Goal: Task Accomplishment & Management: Use online tool/utility

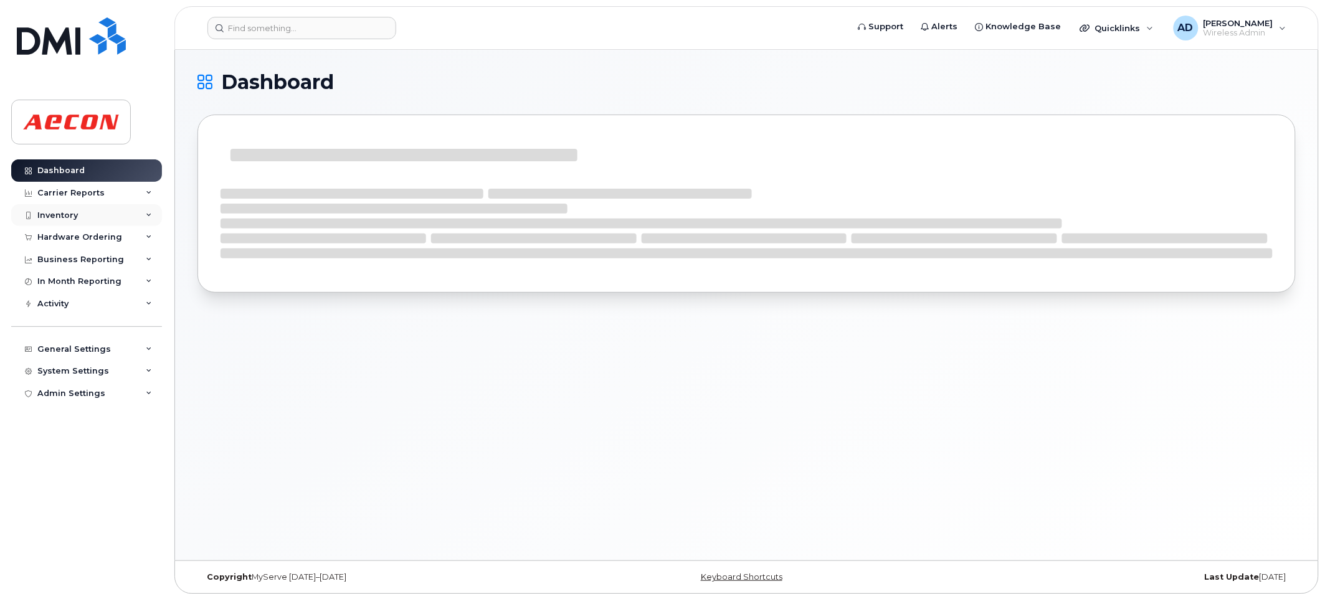
click at [123, 212] on div "Inventory" at bounding box center [86, 215] width 151 height 22
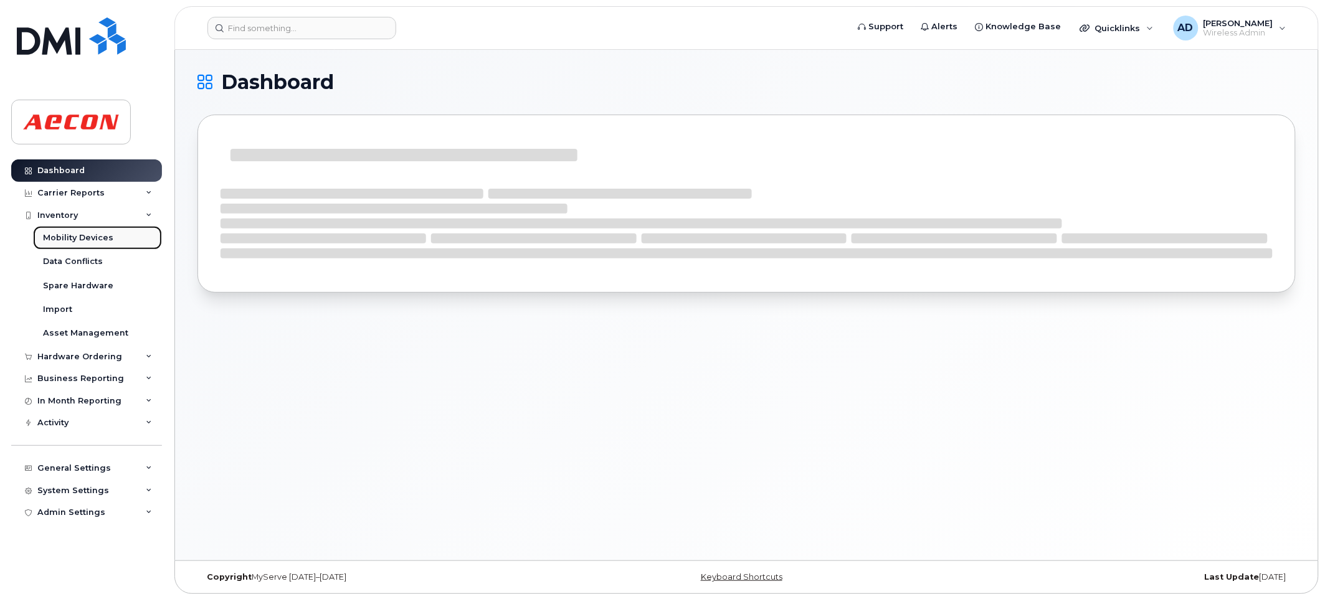
click at [108, 242] on div "Mobility Devices" at bounding box center [78, 237] width 70 height 11
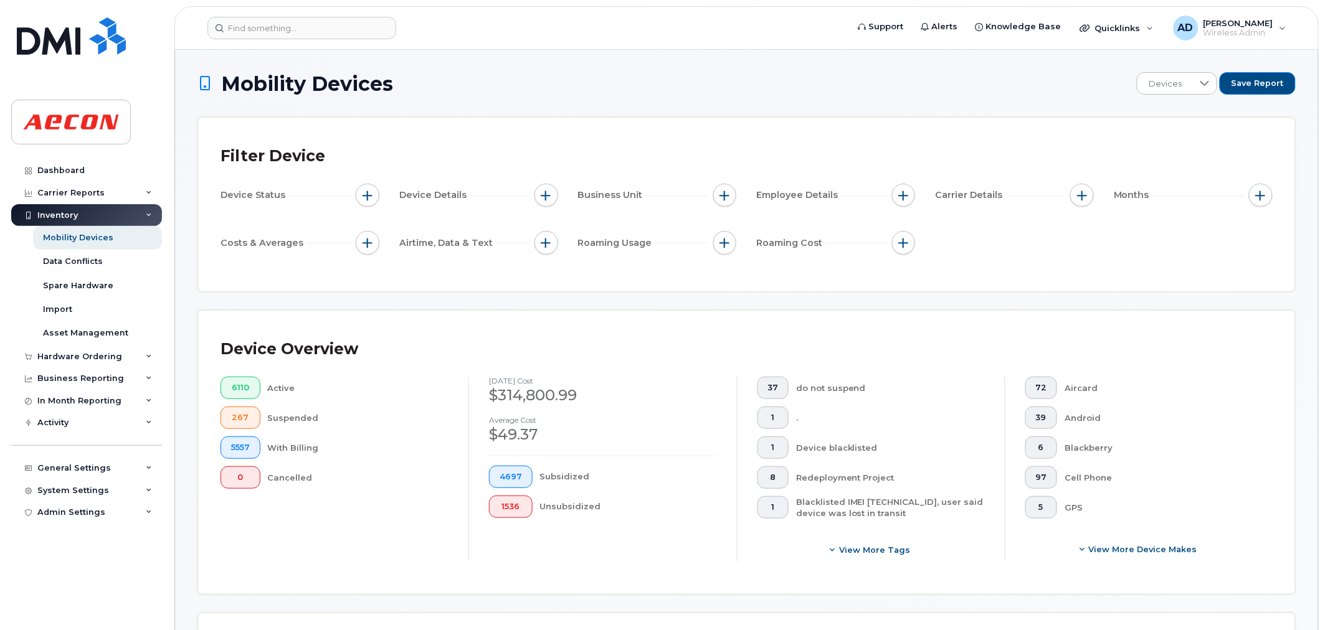
click at [359, 207] on div "Device Status" at bounding box center [300, 198] width 159 height 28
click at [363, 201] on button "button" at bounding box center [368, 196] width 24 height 24
click at [368, 197] on span "button" at bounding box center [368, 196] width 10 height 10
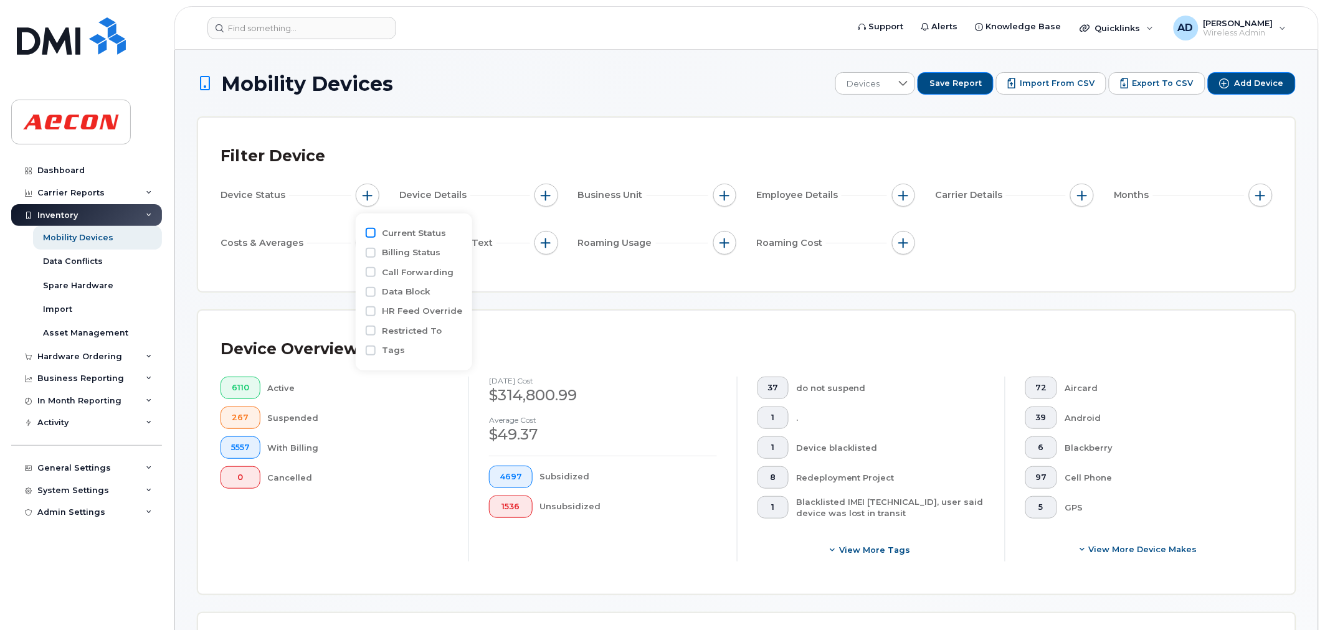
click at [372, 235] on input "Current Status" at bounding box center [371, 233] width 10 height 10
checkbox input "true"
click at [445, 259] on div "empty" at bounding box center [440, 256] width 112 height 21
click at [401, 285] on input "Active" at bounding box center [399, 283] width 10 height 10
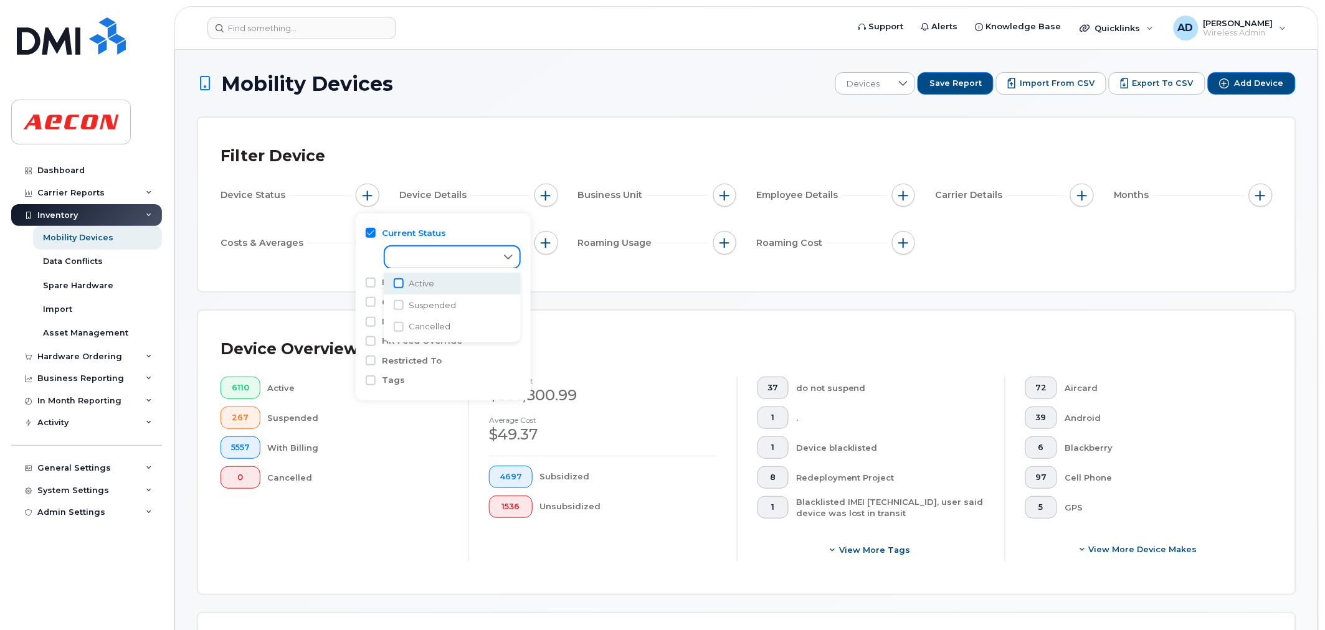
checkbox input "true"
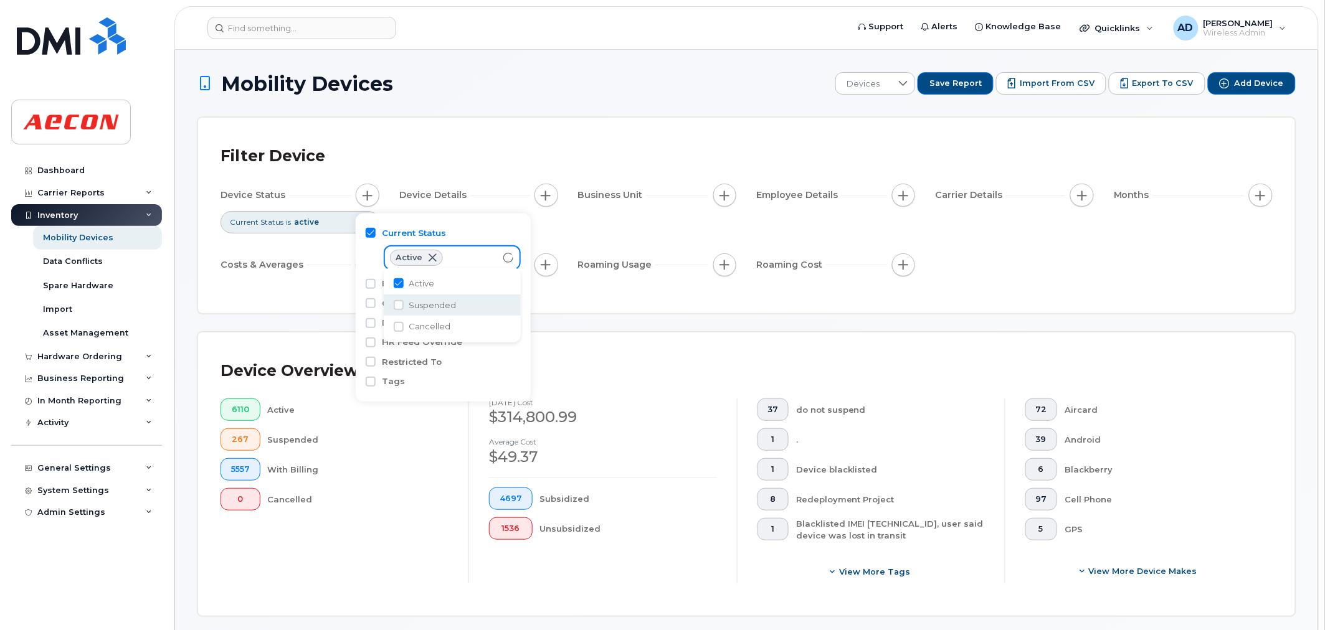
click at [399, 310] on li "Suspended" at bounding box center [452, 306] width 137 height 22
checkbox input "true"
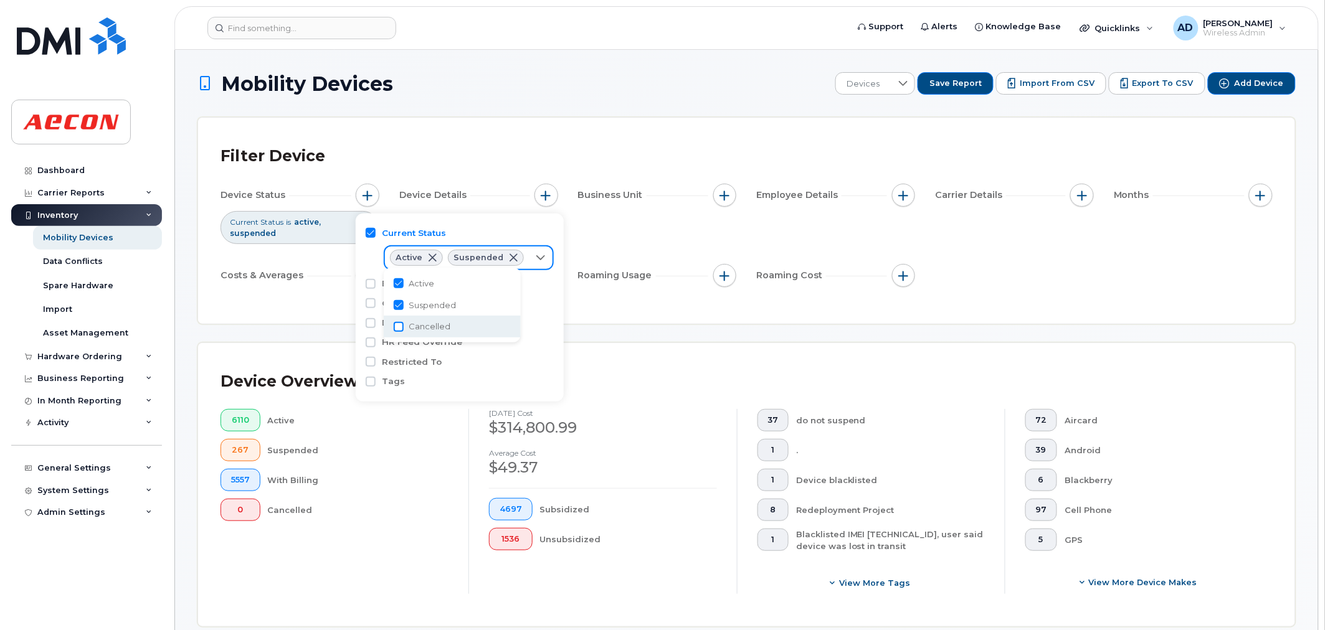
click at [400, 325] on input "Cancelled" at bounding box center [399, 327] width 10 height 10
checkbox input "true"
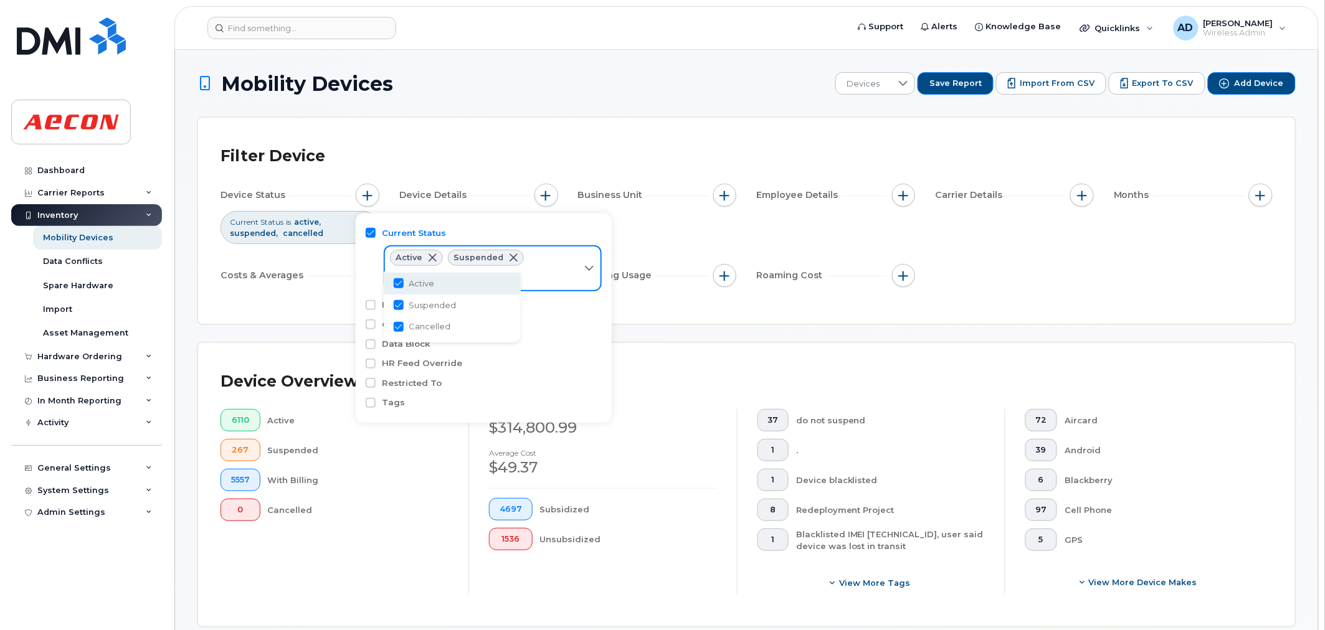
click at [496, 151] on div "Filter Device" at bounding box center [747, 156] width 1052 height 32
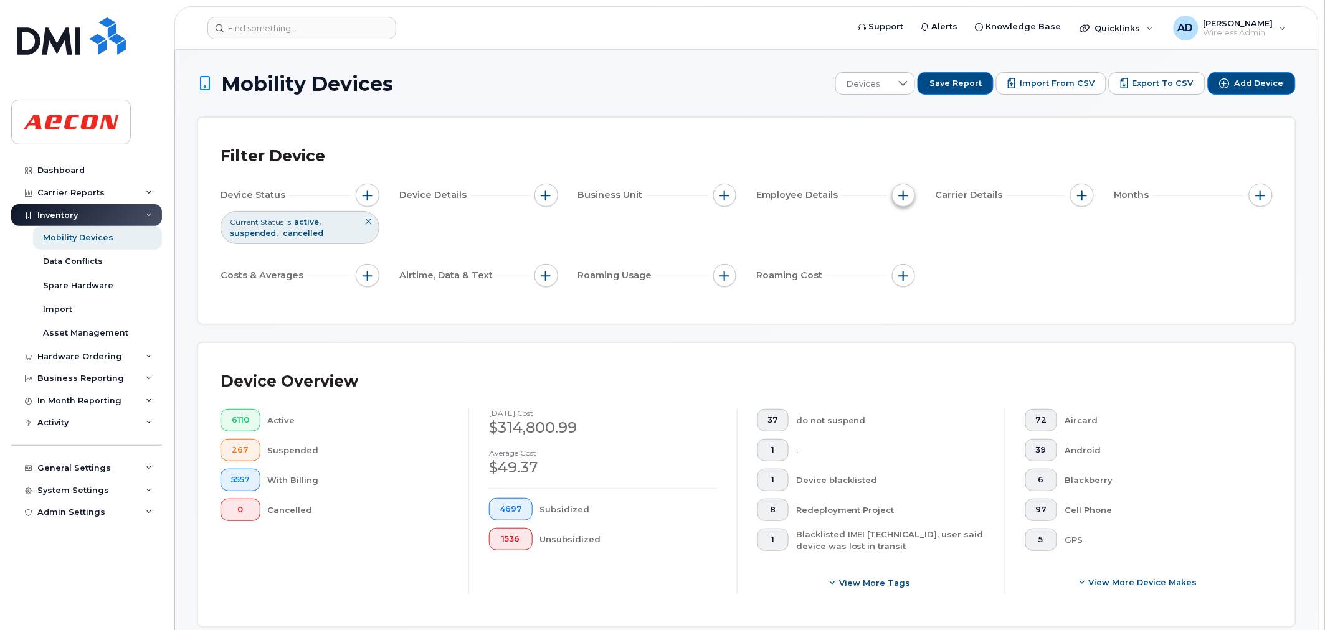
click at [904, 200] on span "button" at bounding box center [903, 196] width 10 height 10
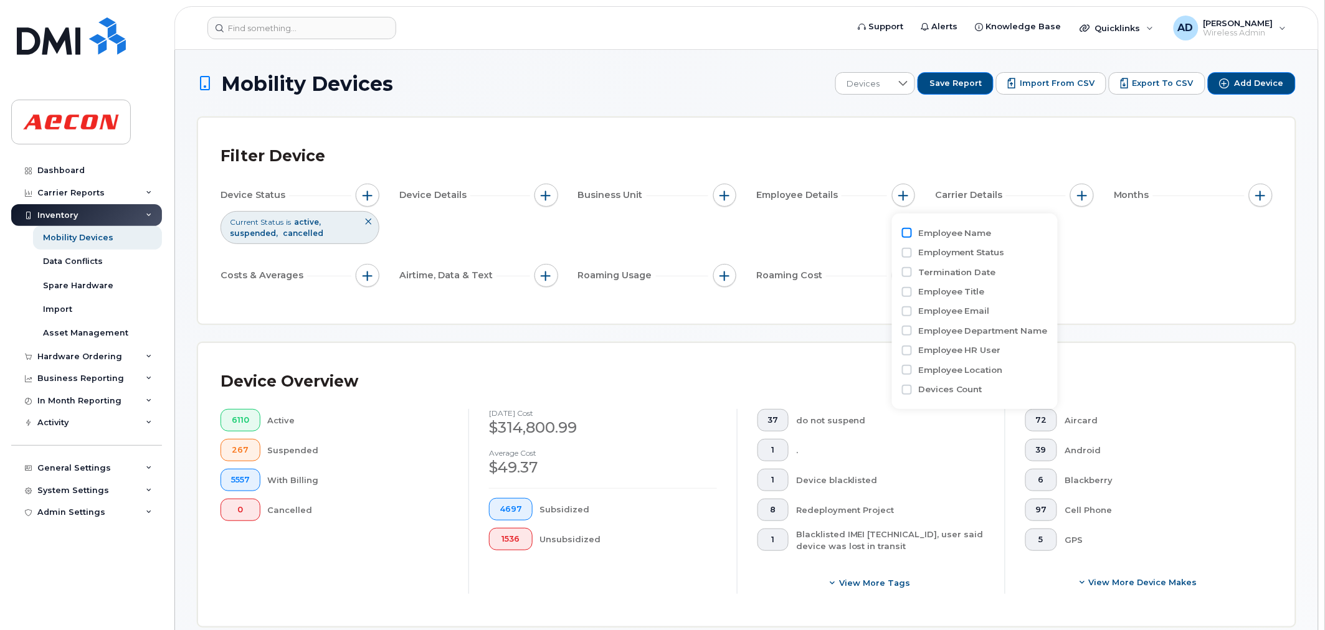
click at [904, 235] on input "Employee Name" at bounding box center [907, 233] width 10 height 10
checkbox input "true"
click at [1190, 294] on div "Filter Device Device Status Current Status is active suspended cancelled Device…" at bounding box center [747, 220] width 1052 height 161
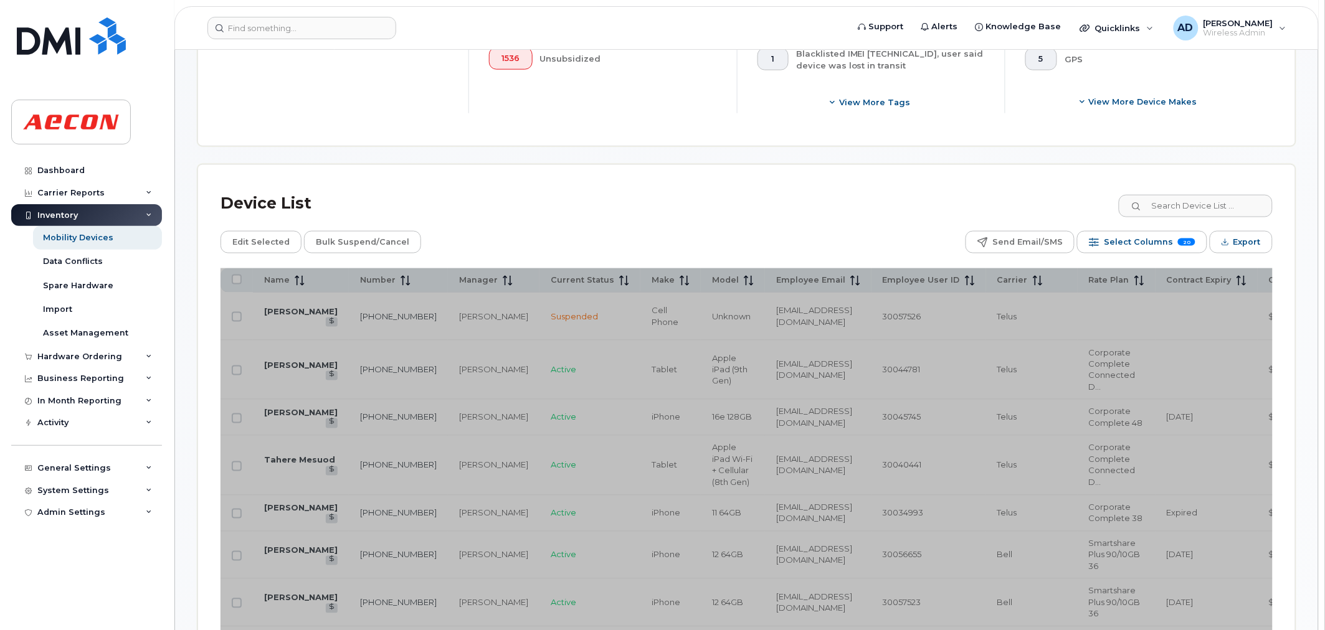
scroll to position [484, 0]
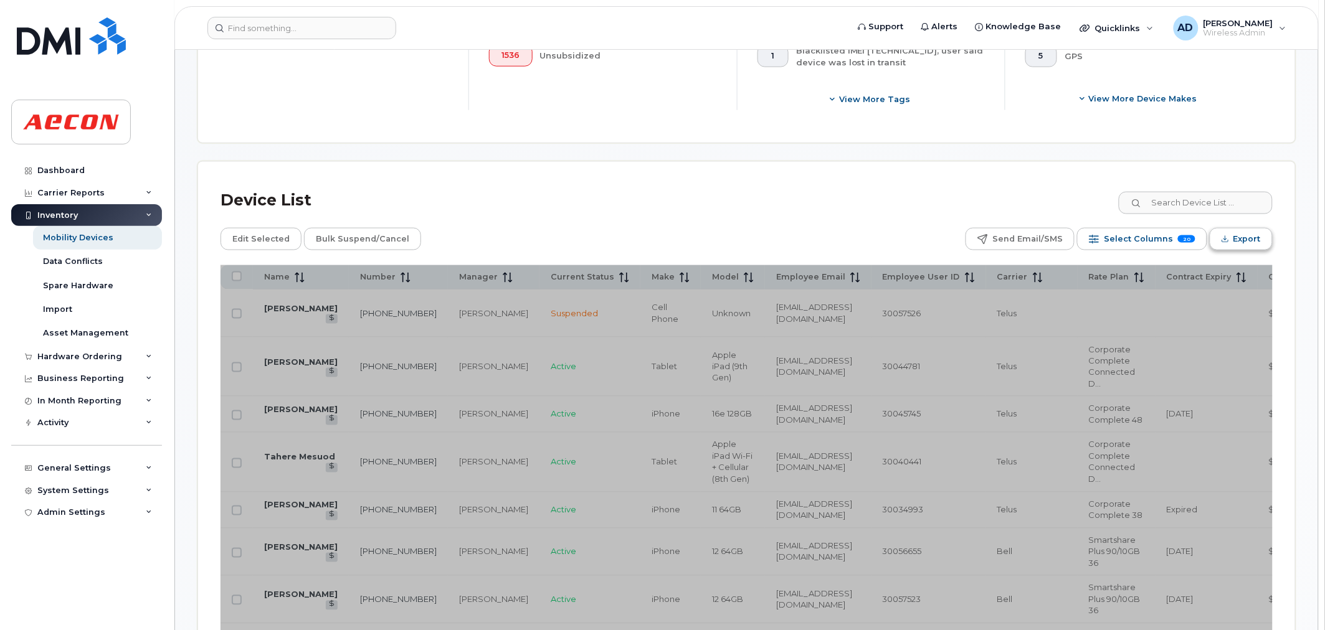
click at [1243, 244] on span "Export" at bounding box center [1246, 239] width 27 height 19
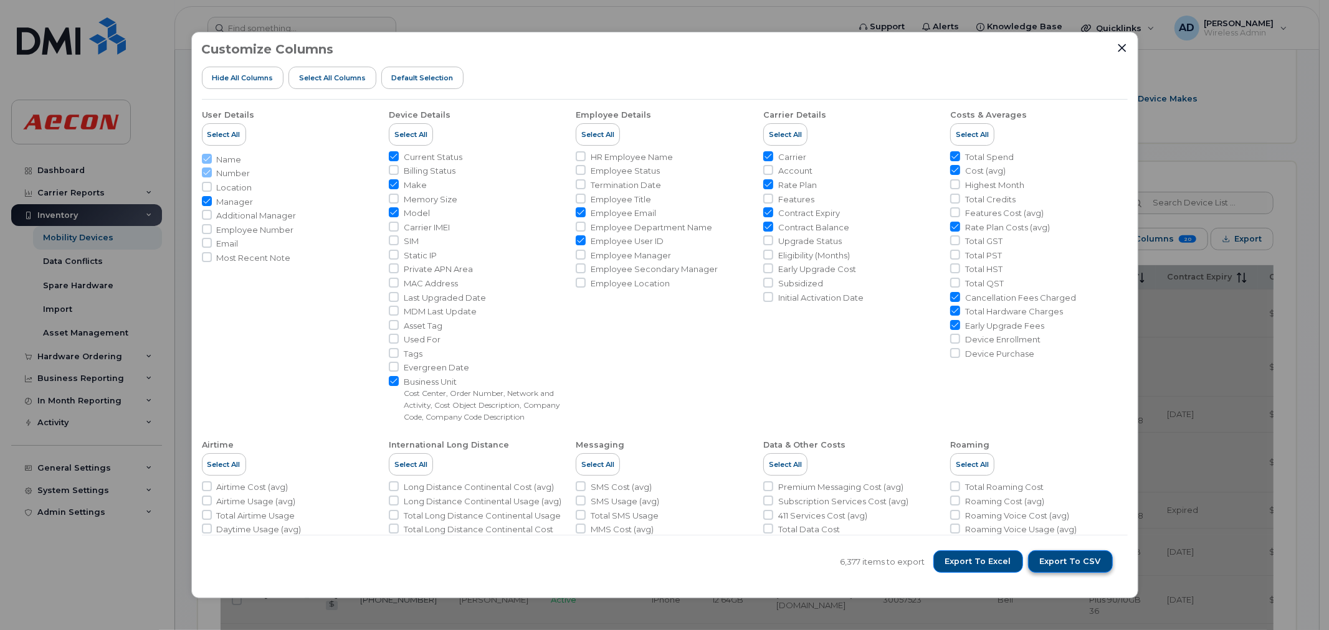
click at [1082, 568] on button "Export to CSV" at bounding box center [1070, 562] width 85 height 22
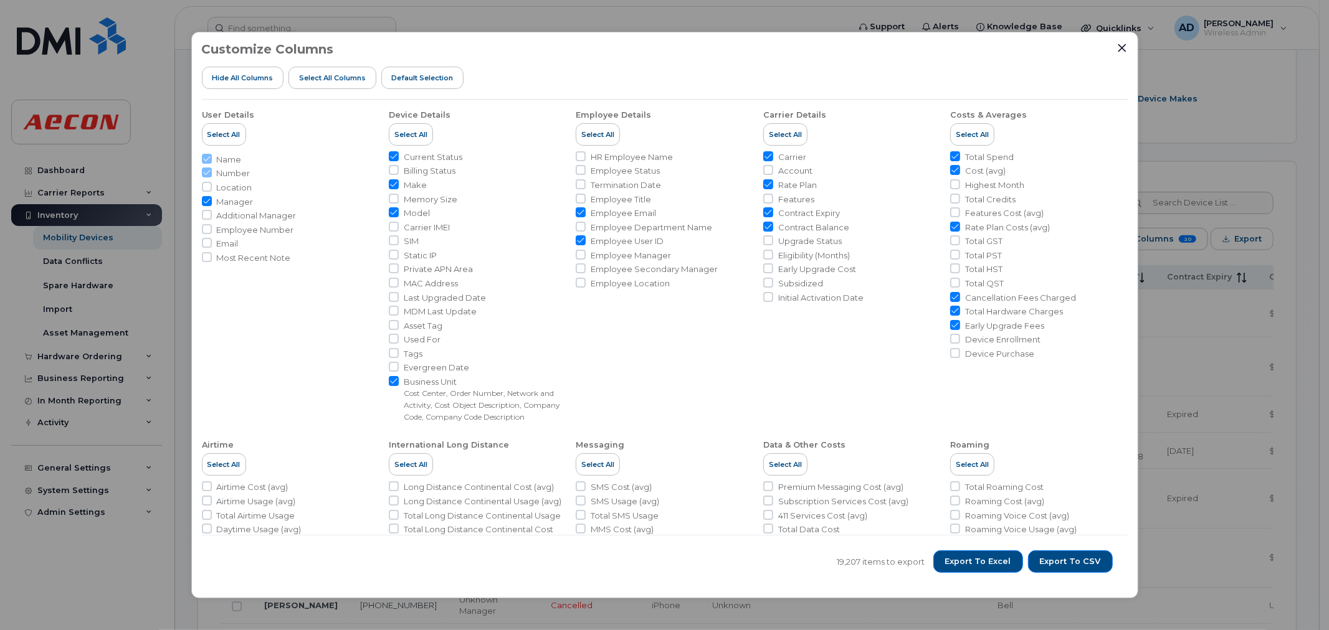
click at [802, 562] on div "19,207 items to export Export to Excel Export to CSV" at bounding box center [665, 561] width 926 height 53
click at [1122, 50] on icon "Close" at bounding box center [1122, 48] width 10 height 10
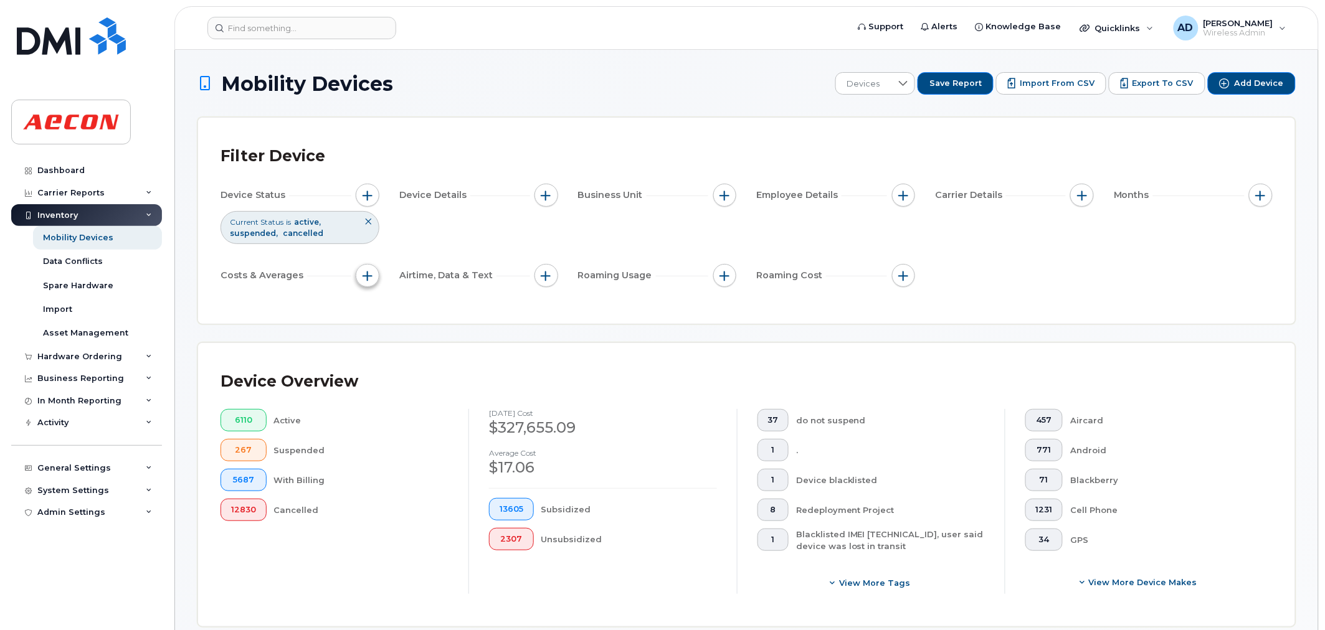
click at [371, 285] on button "button" at bounding box center [368, 276] width 24 height 24
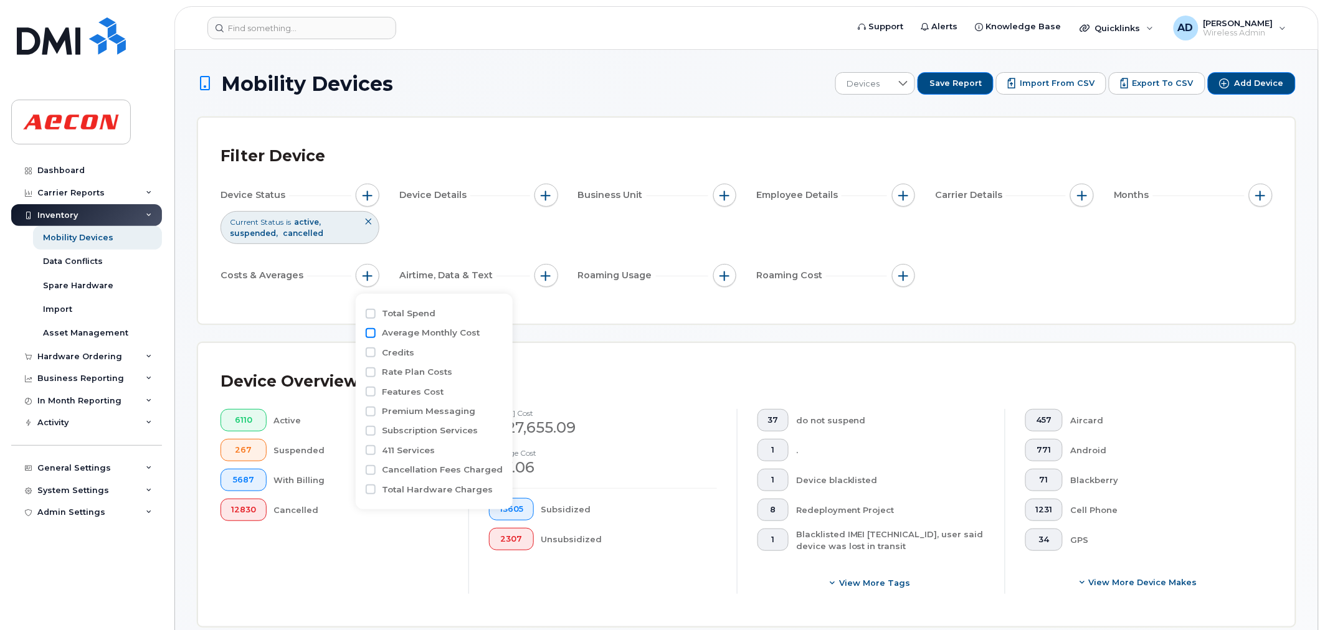
click at [371, 333] on input "Average Monthly Cost" at bounding box center [371, 333] width 10 height 10
checkbox input "true"
click at [1262, 191] on span "button" at bounding box center [1261, 196] width 10 height 10
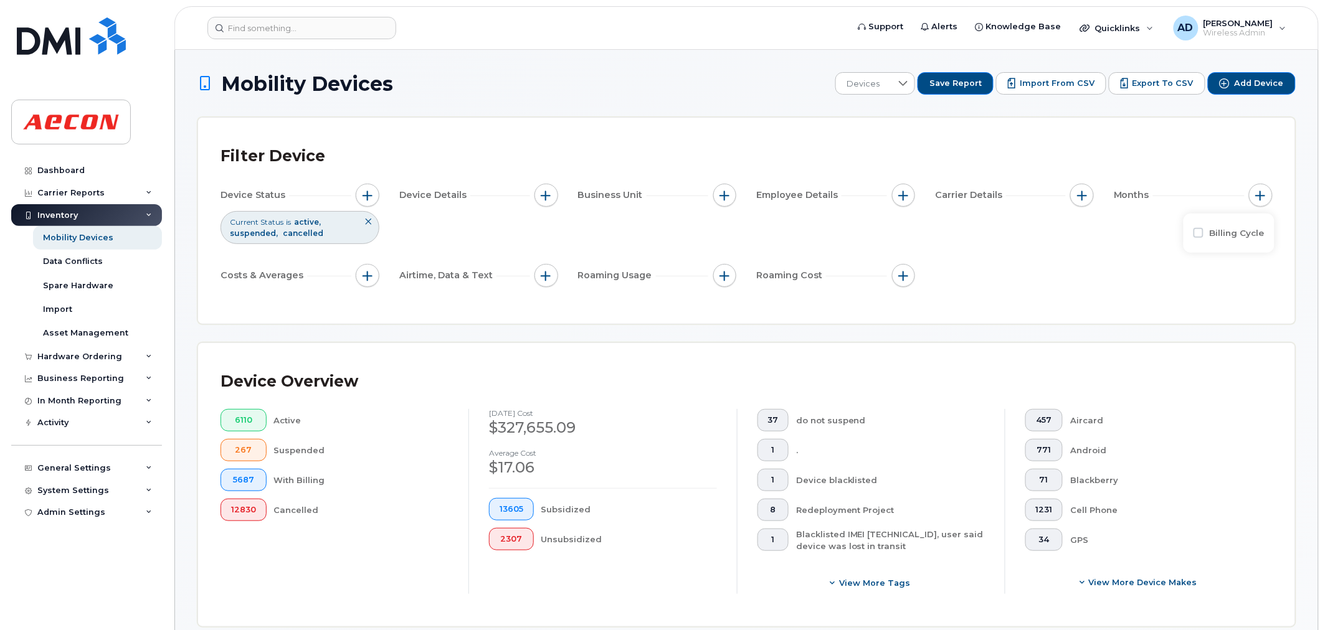
click at [1225, 239] on label "Billing Cycle" at bounding box center [1237, 233] width 55 height 12
click at [1203, 238] on input "Billing Cycle" at bounding box center [1198, 233] width 10 height 10
checkbox input "true"
click at [1233, 269] on div "is" at bounding box center [1227, 267] width 71 height 56
click at [1231, 282] on span at bounding box center [1224, 284] width 28 height 22
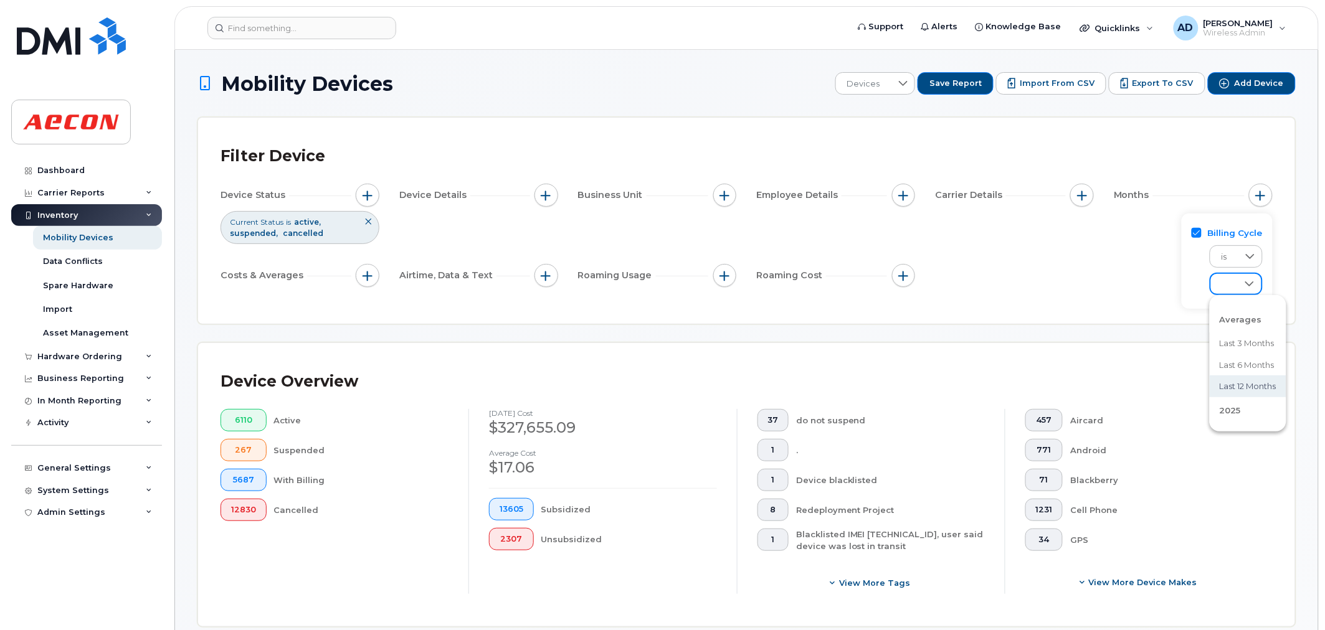
click at [1245, 385] on span "Last 12 months" at bounding box center [1248, 387] width 57 height 12
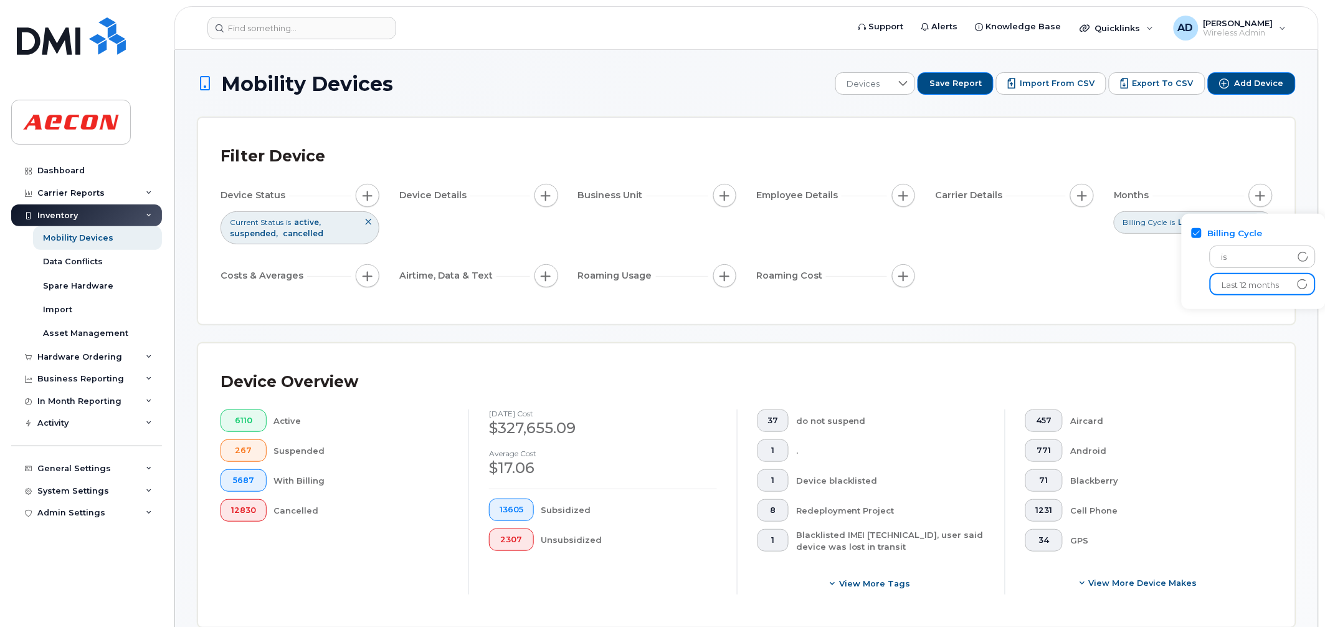
click at [1152, 311] on div "Filter Device Device Status Current Status is active suspended cancelled Device…" at bounding box center [746, 221] width 1097 height 206
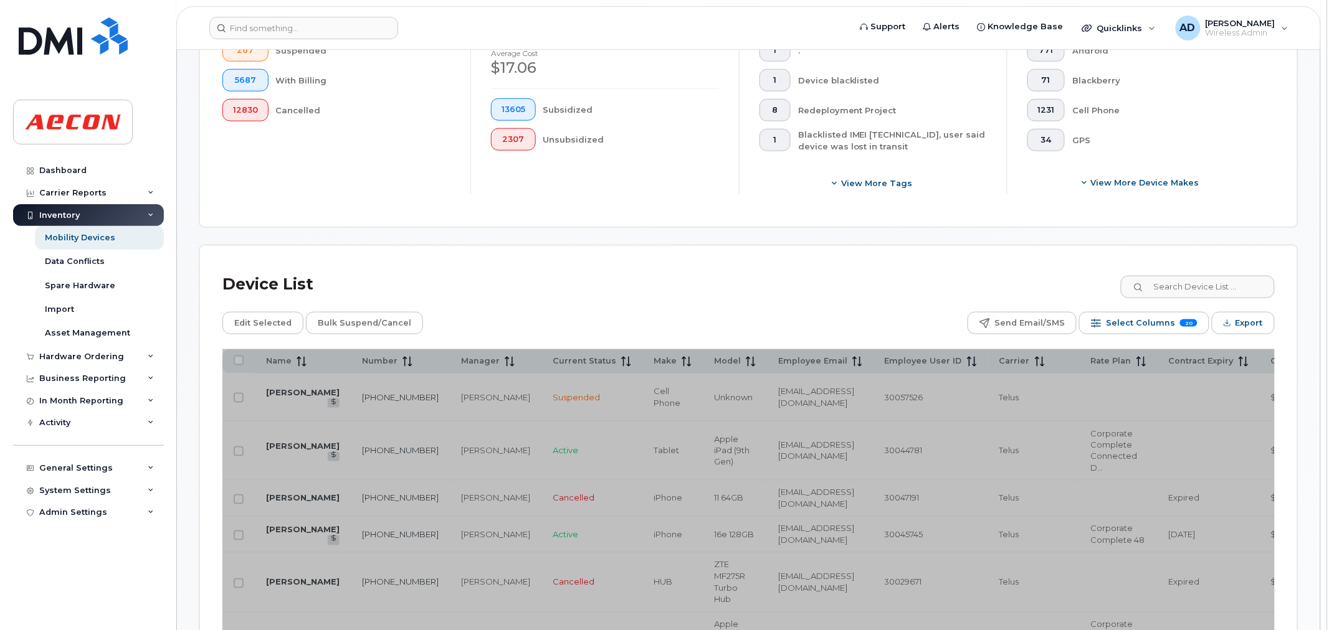
scroll to position [415, 0]
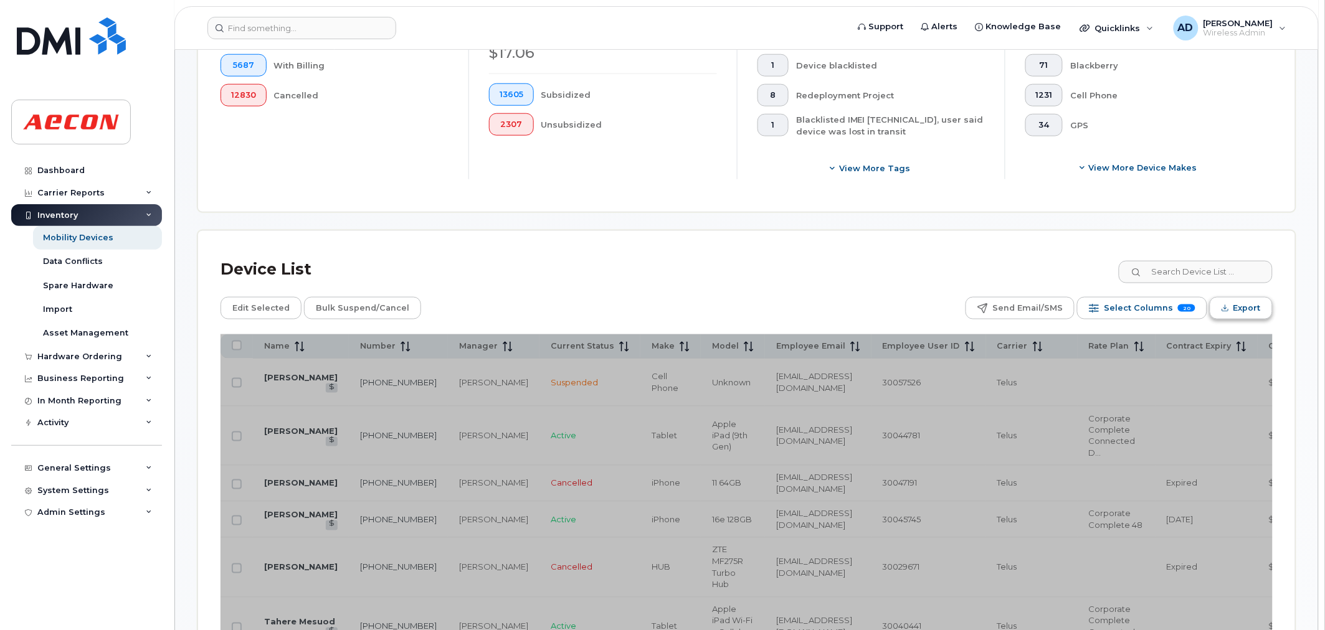
click at [1256, 310] on span "Export" at bounding box center [1246, 308] width 27 height 19
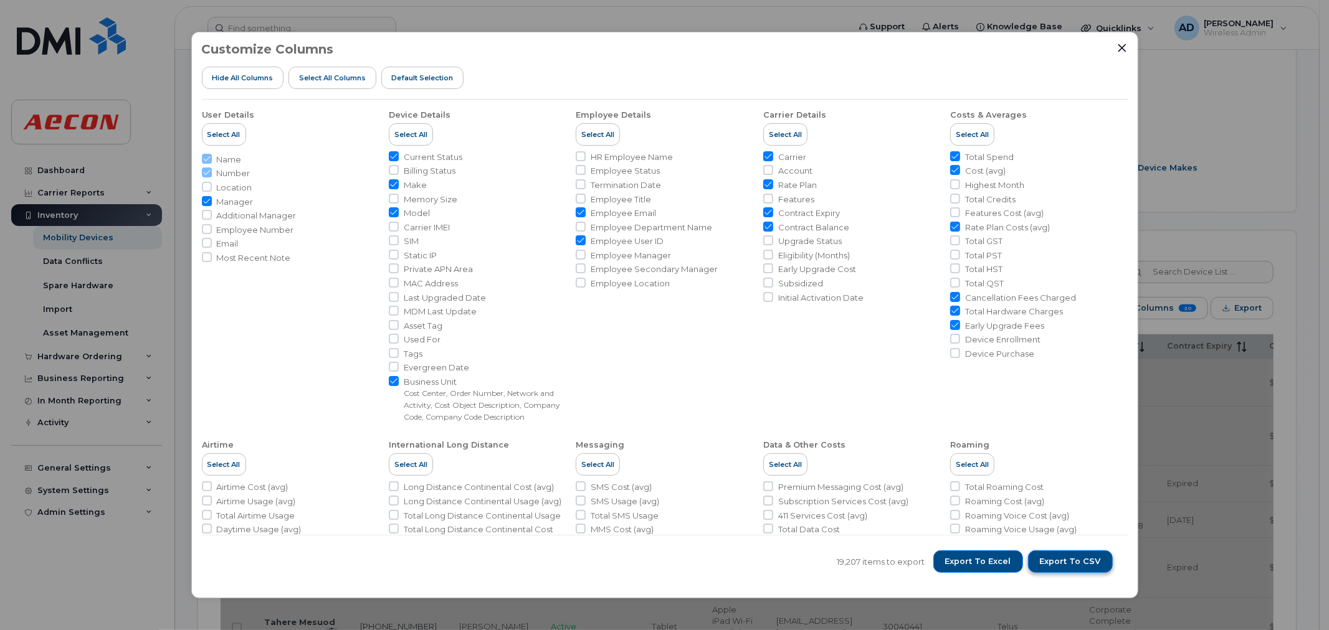
click at [1062, 562] on span "Export to CSV" at bounding box center [1070, 561] width 61 height 11
